Goal: Task Accomplishment & Management: Manage account settings

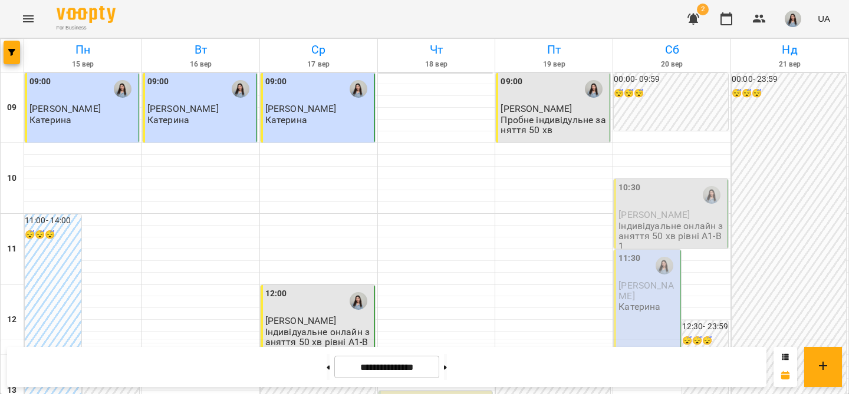
click at [684, 207] on div "10:30" at bounding box center [671, 195] width 107 height 27
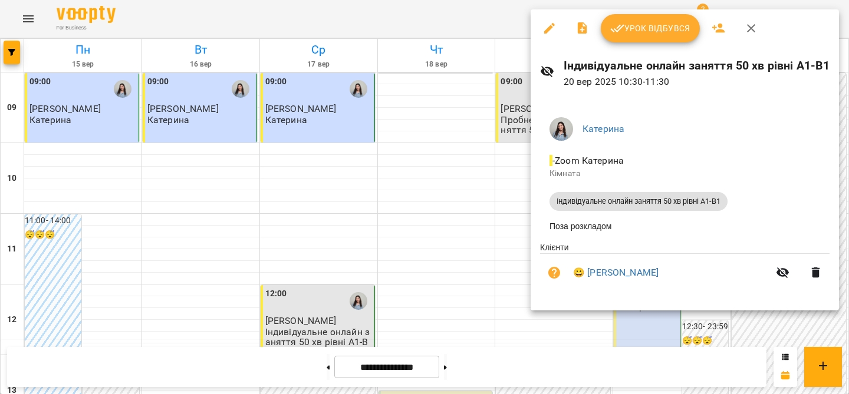
click at [649, 32] on span "Урок відбувся" at bounding box center [650, 28] width 80 height 14
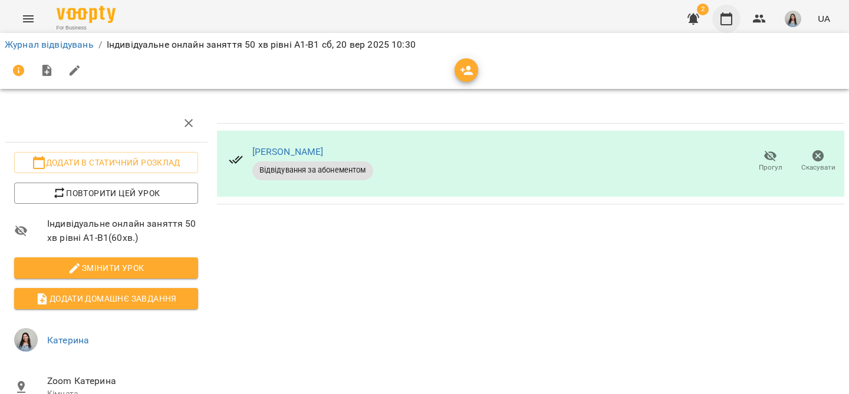
click at [724, 17] on icon "button" at bounding box center [726, 19] width 14 height 14
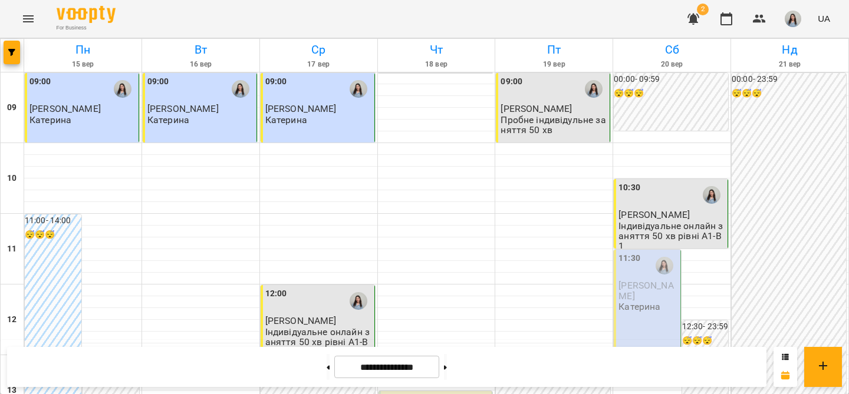
click at [654, 312] on div "Катерина" at bounding box center [639, 307] width 42 height 11
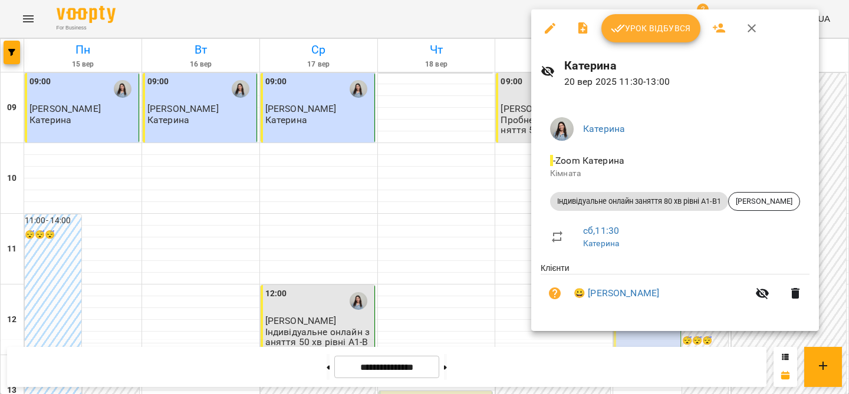
click at [663, 18] on button "Урок відбувся" at bounding box center [650, 28] width 99 height 28
